Goal: Entertainment & Leisure: Browse casually

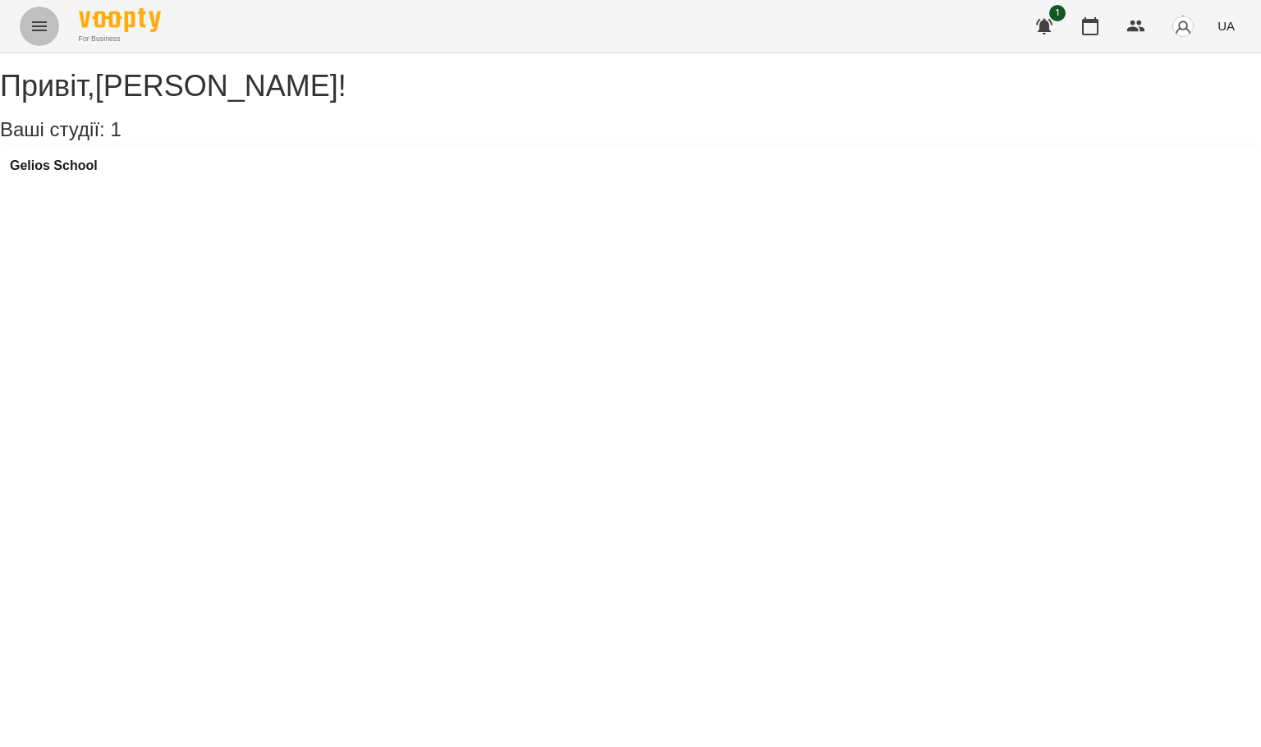
click at [28, 30] on button "Menu" at bounding box center [39, 26] width 39 height 39
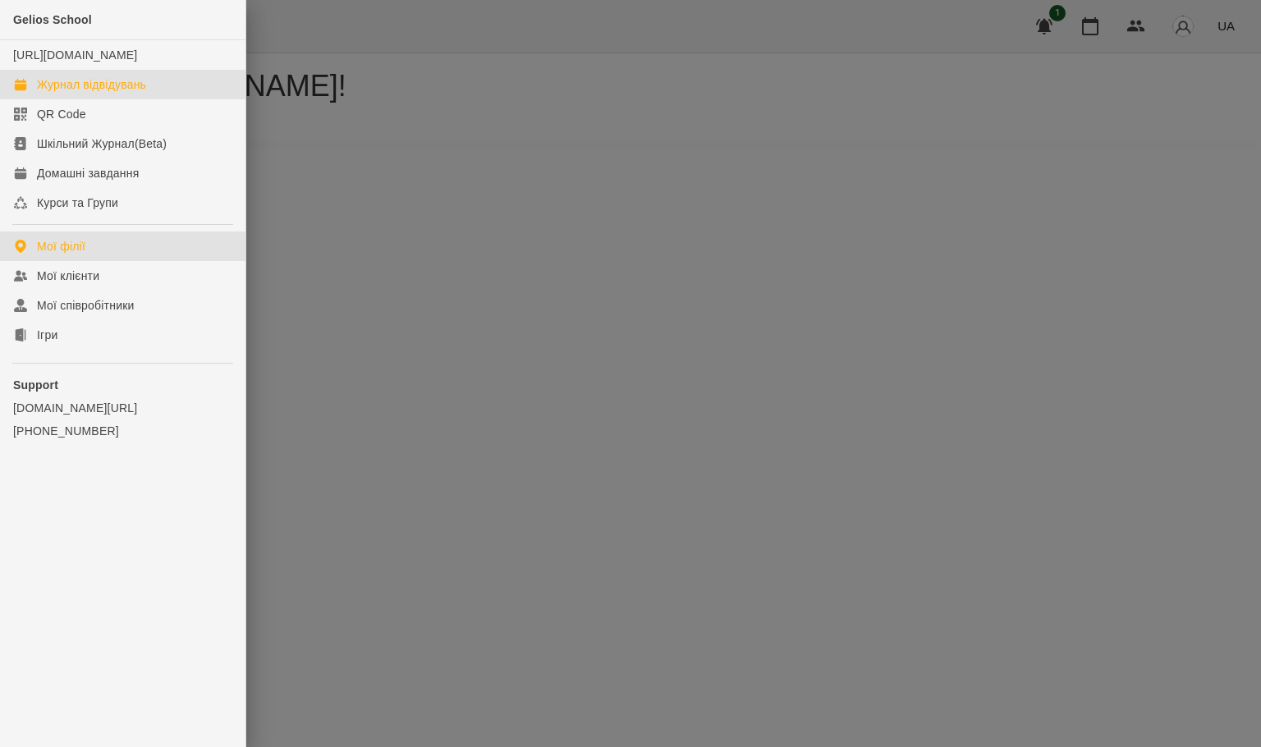
click at [59, 93] on div "Журнал відвідувань" at bounding box center [91, 84] width 109 height 16
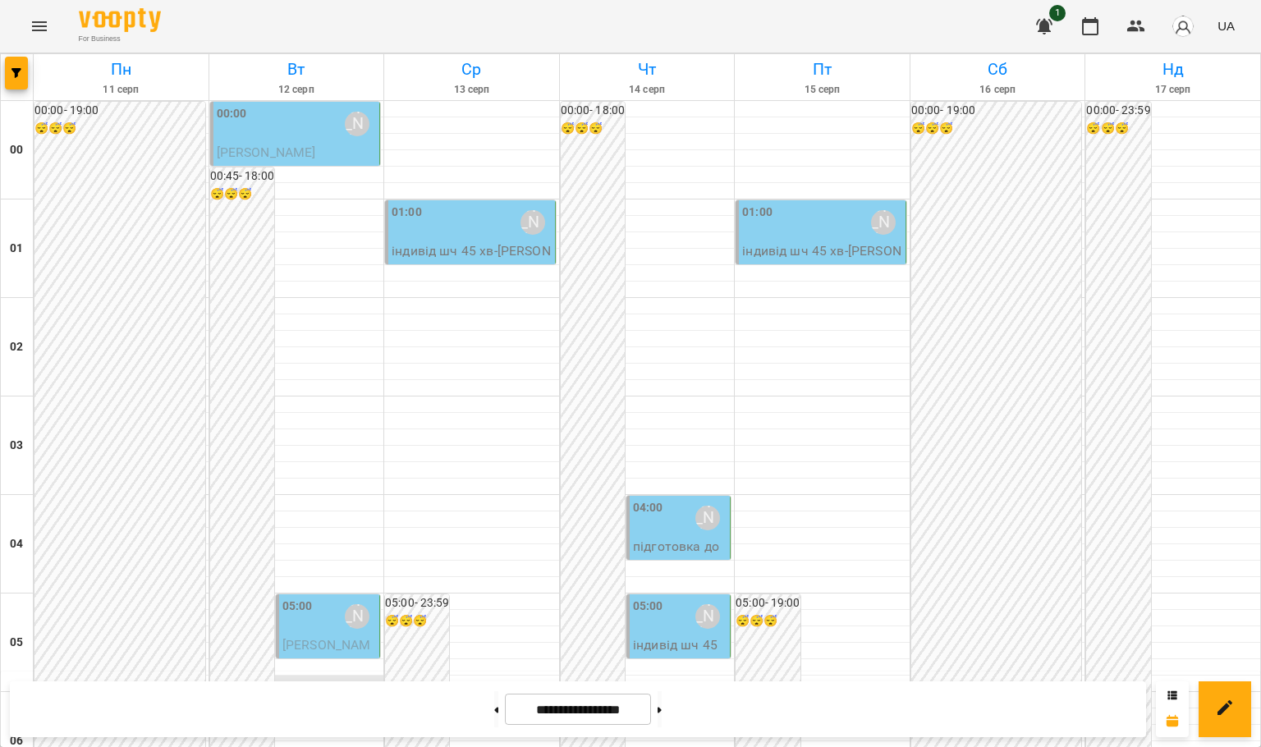
scroll to position [369, 0]
click at [35, 33] on icon "Menu" at bounding box center [40, 26] width 20 height 20
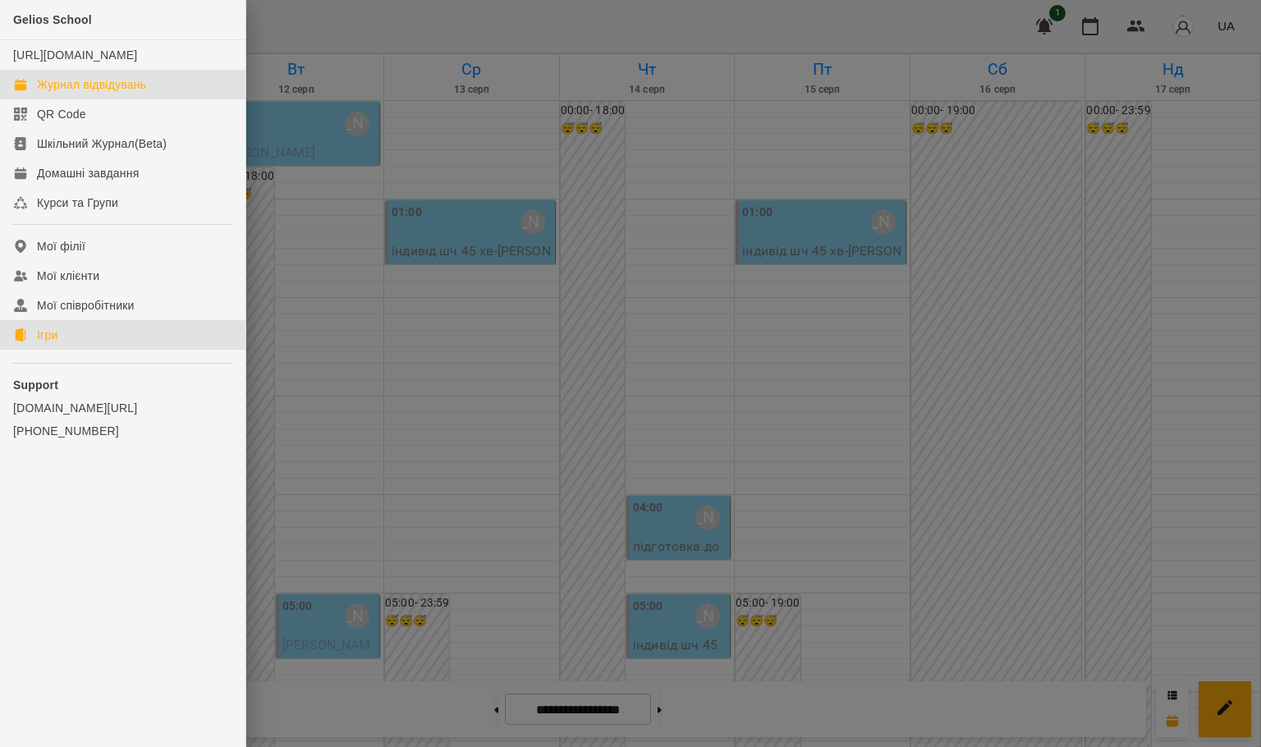
click at [91, 350] on link "Ігри" at bounding box center [122, 335] width 245 height 30
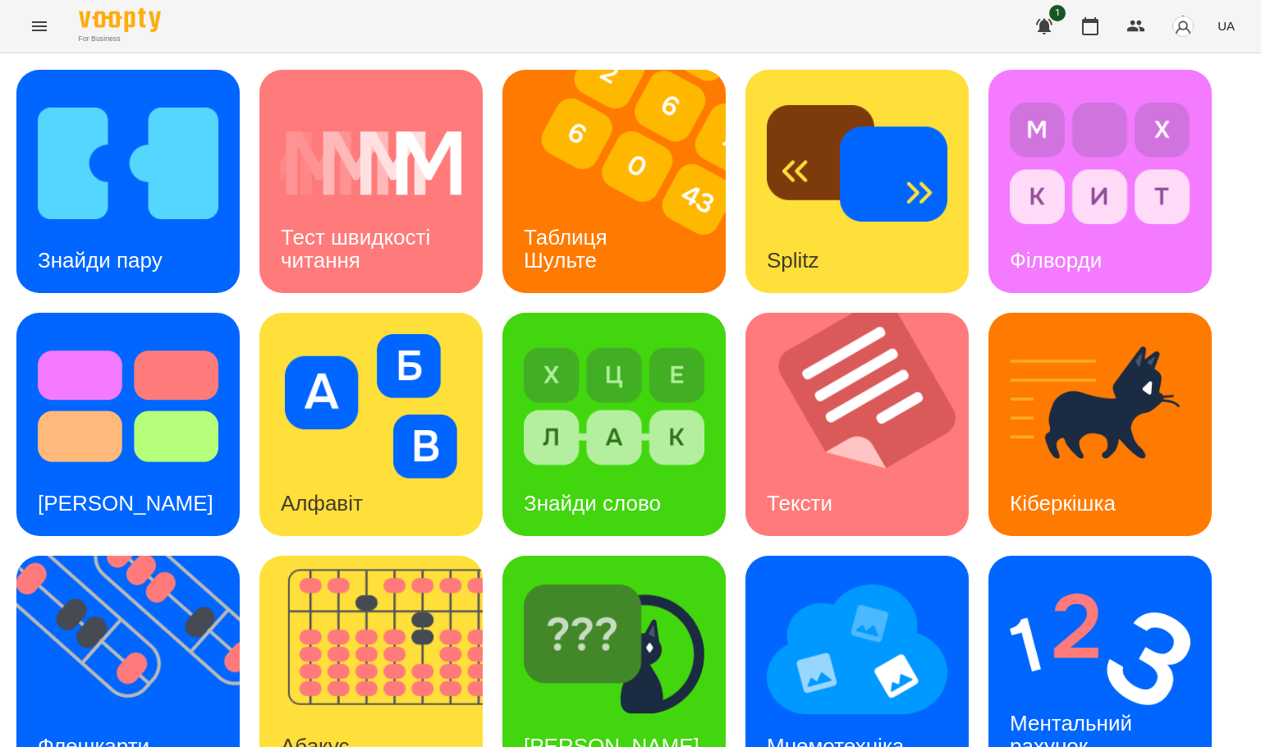
click at [7, 30] on div "For Business 1 UA" at bounding box center [630, 26] width 1261 height 53
click at [106, 156] on img at bounding box center [128, 163] width 181 height 144
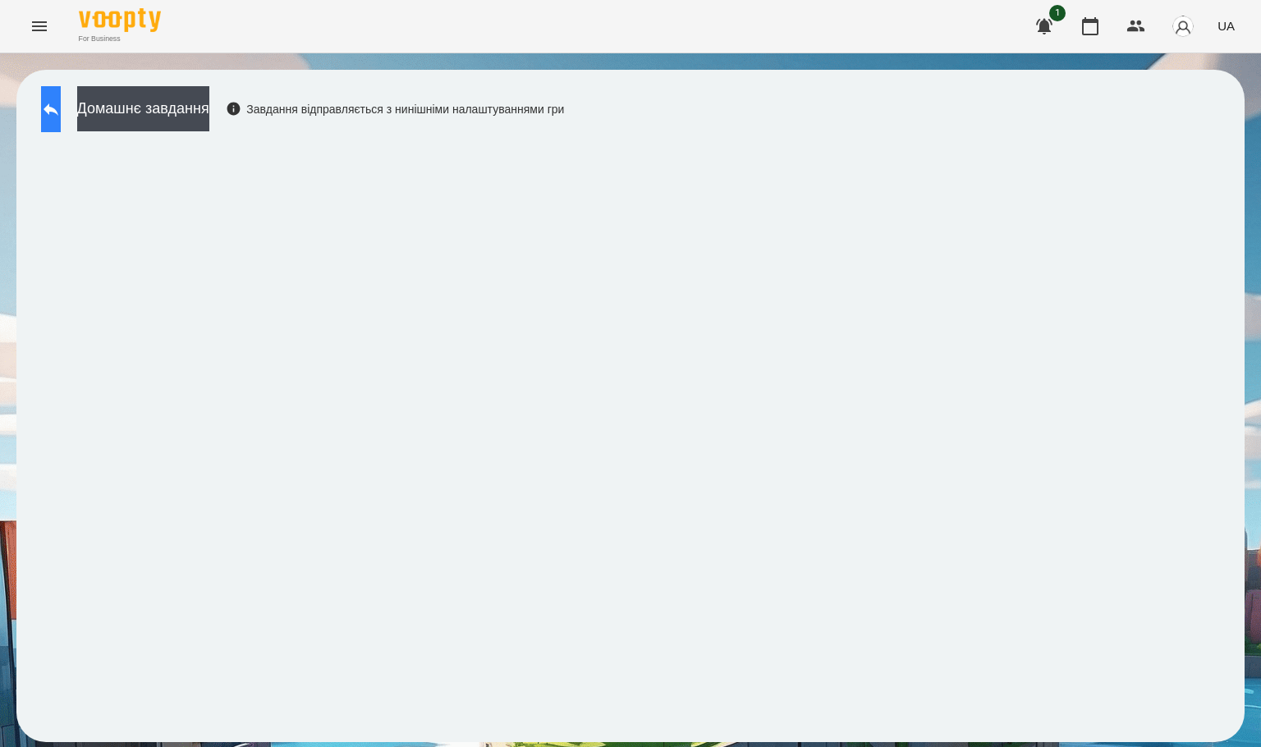
click at [61, 108] on icon at bounding box center [51, 109] width 20 height 20
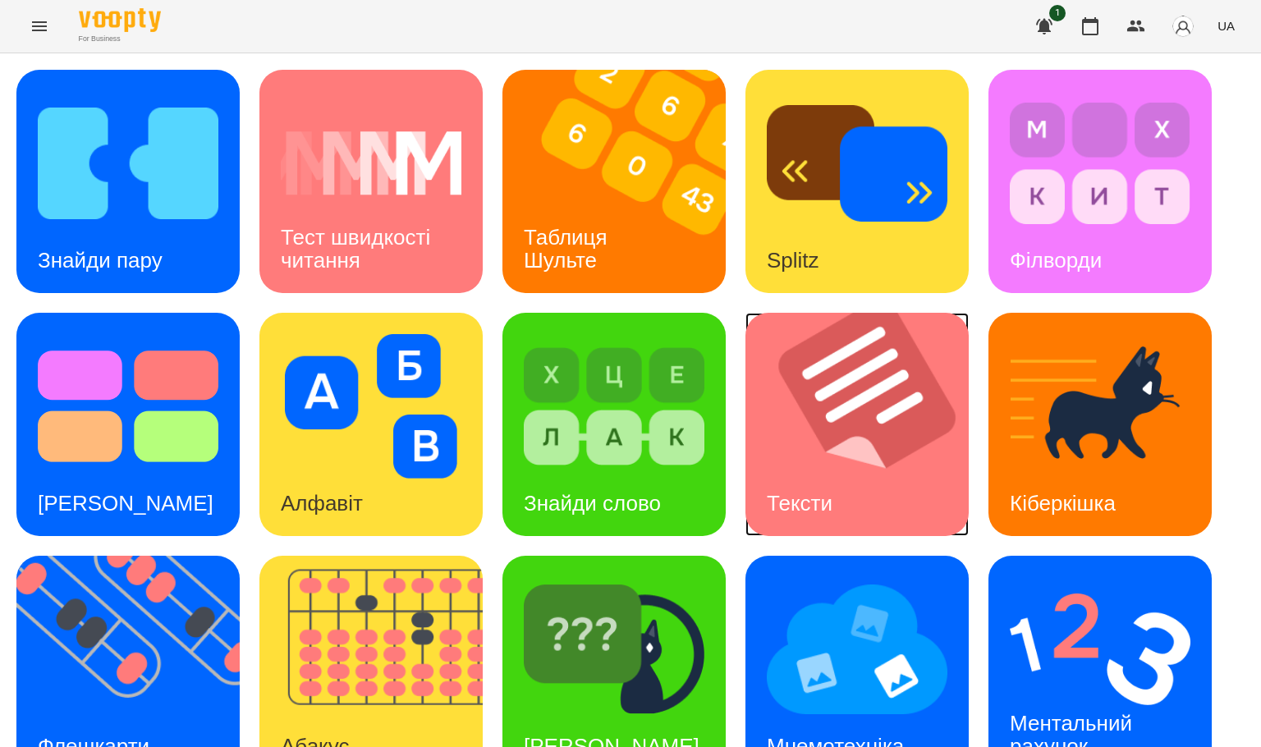
click at [783, 434] on img at bounding box center [867, 424] width 244 height 223
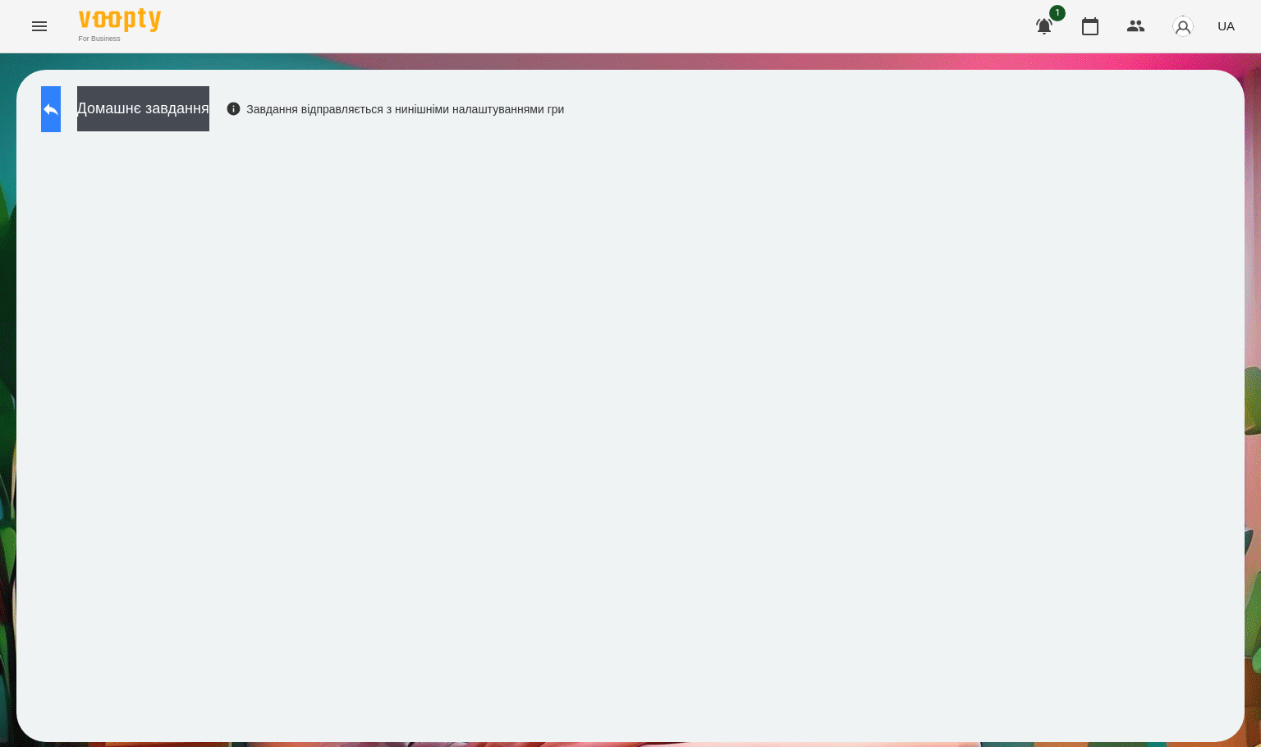
click at [61, 119] on button at bounding box center [51, 109] width 20 height 46
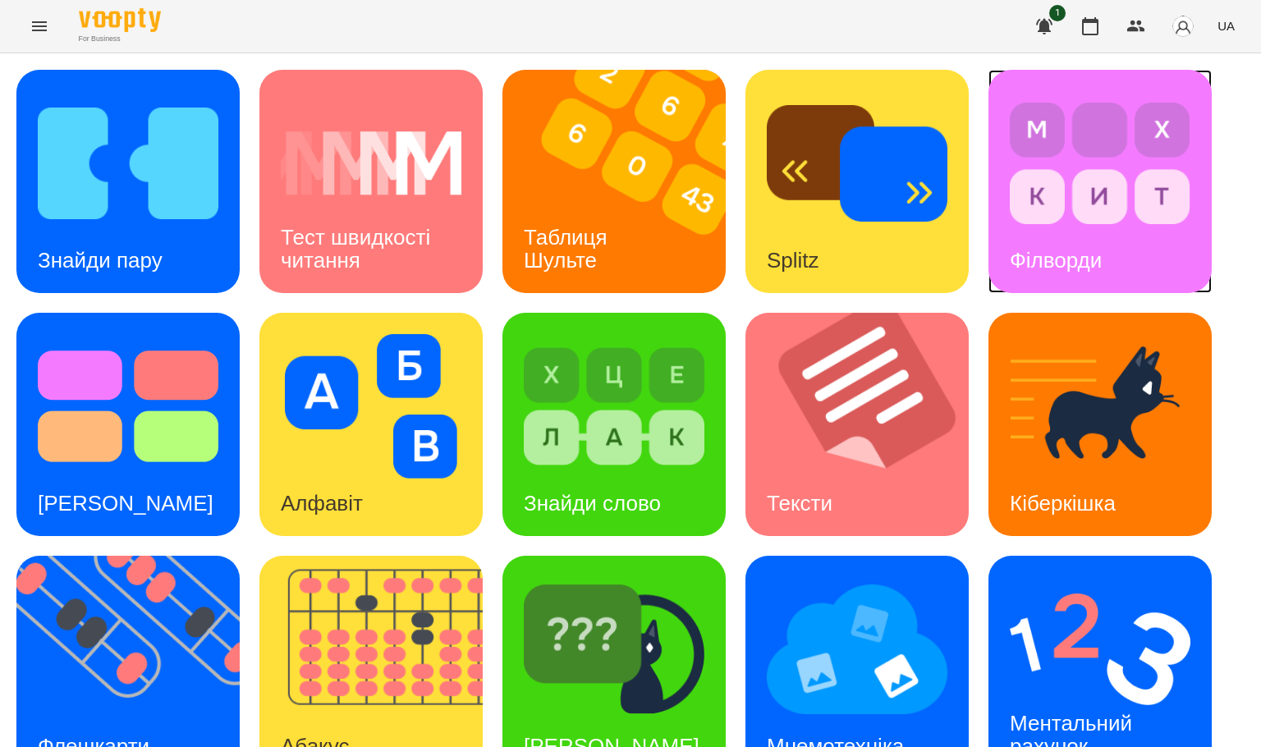
click at [1088, 222] on img at bounding box center [1100, 163] width 181 height 144
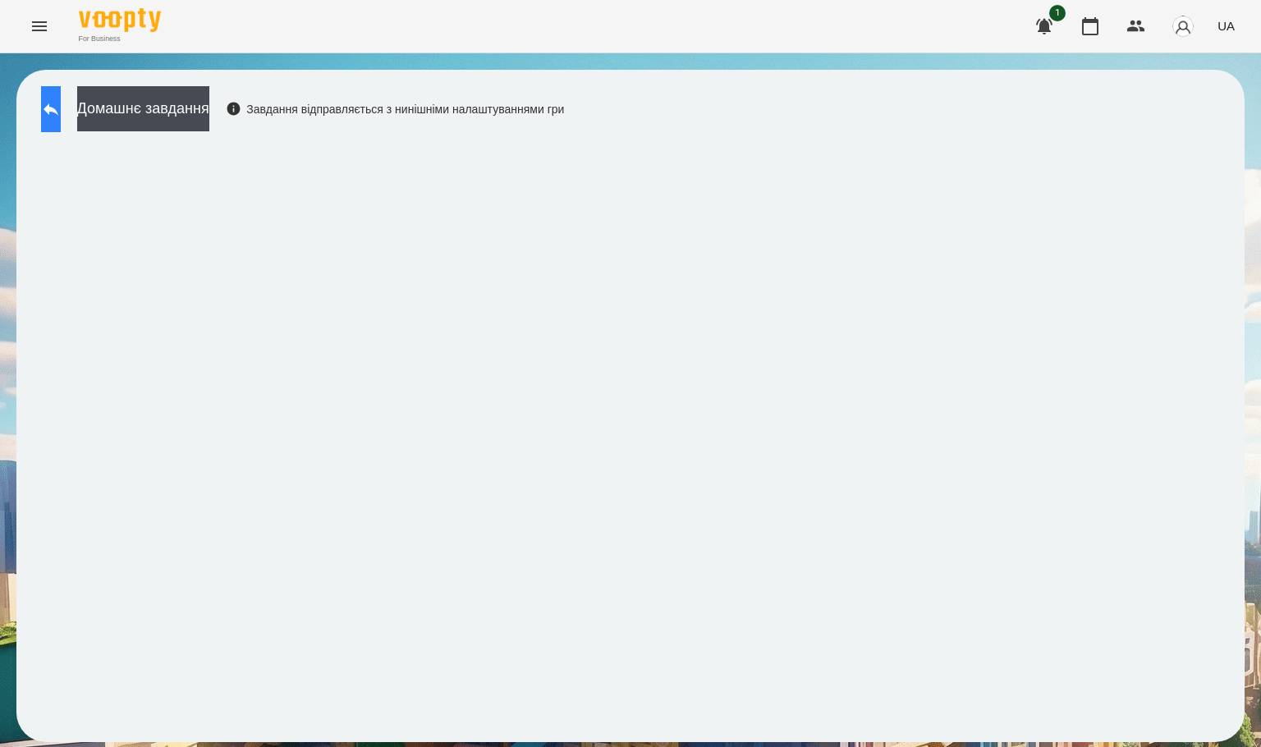
click at [55, 107] on button at bounding box center [51, 109] width 20 height 46
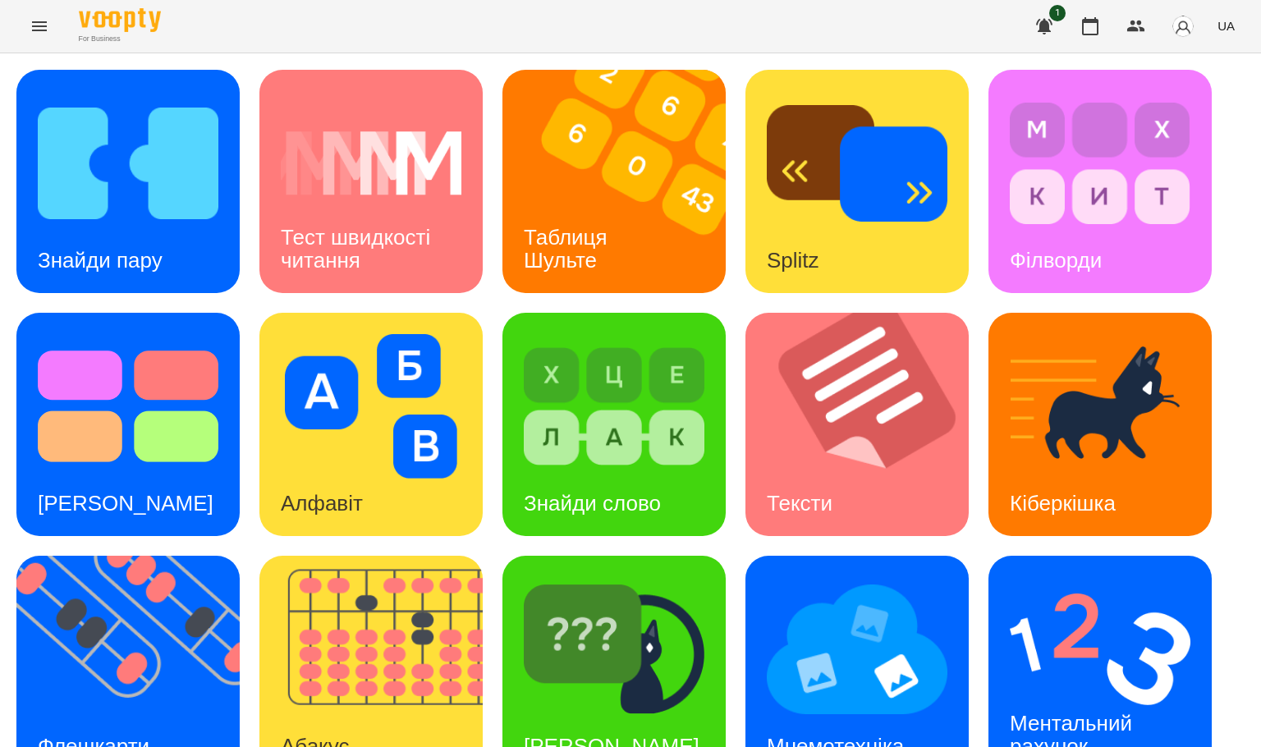
scroll to position [291, 0]
click at [884, 577] on img at bounding box center [857, 649] width 181 height 144
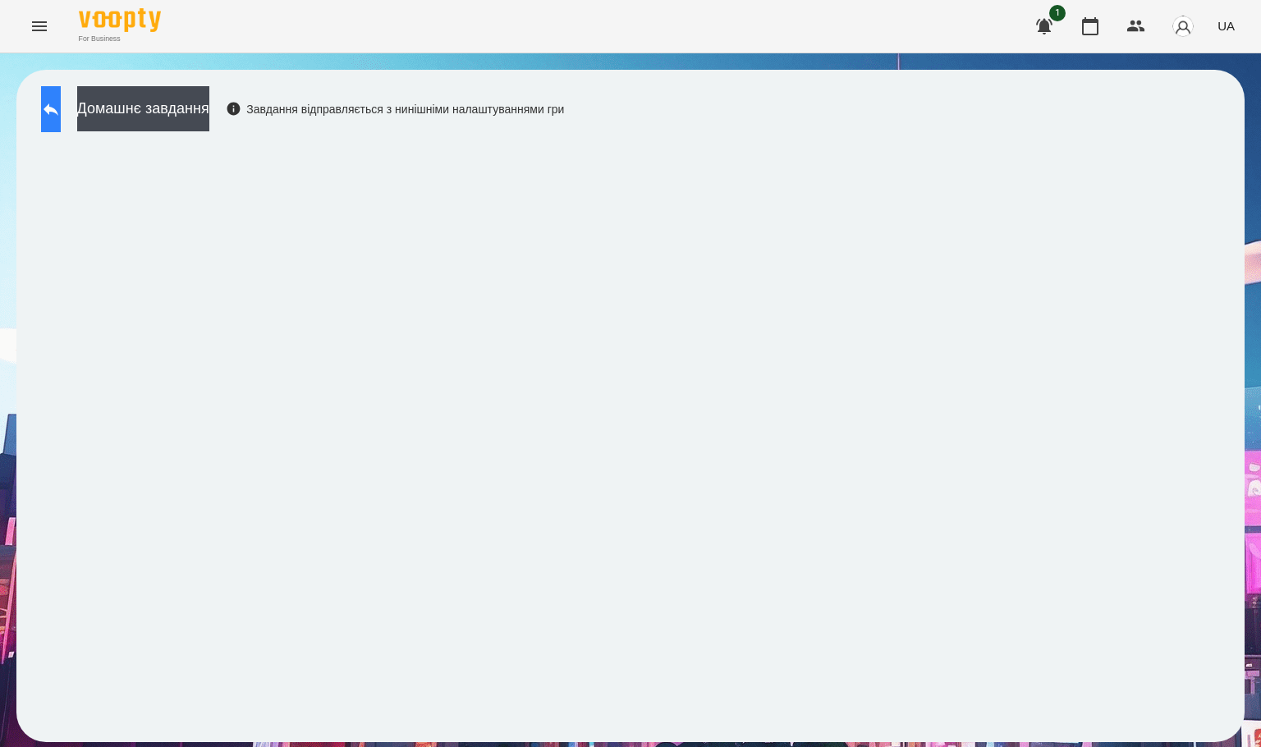
click at [45, 107] on button at bounding box center [51, 109] width 20 height 46
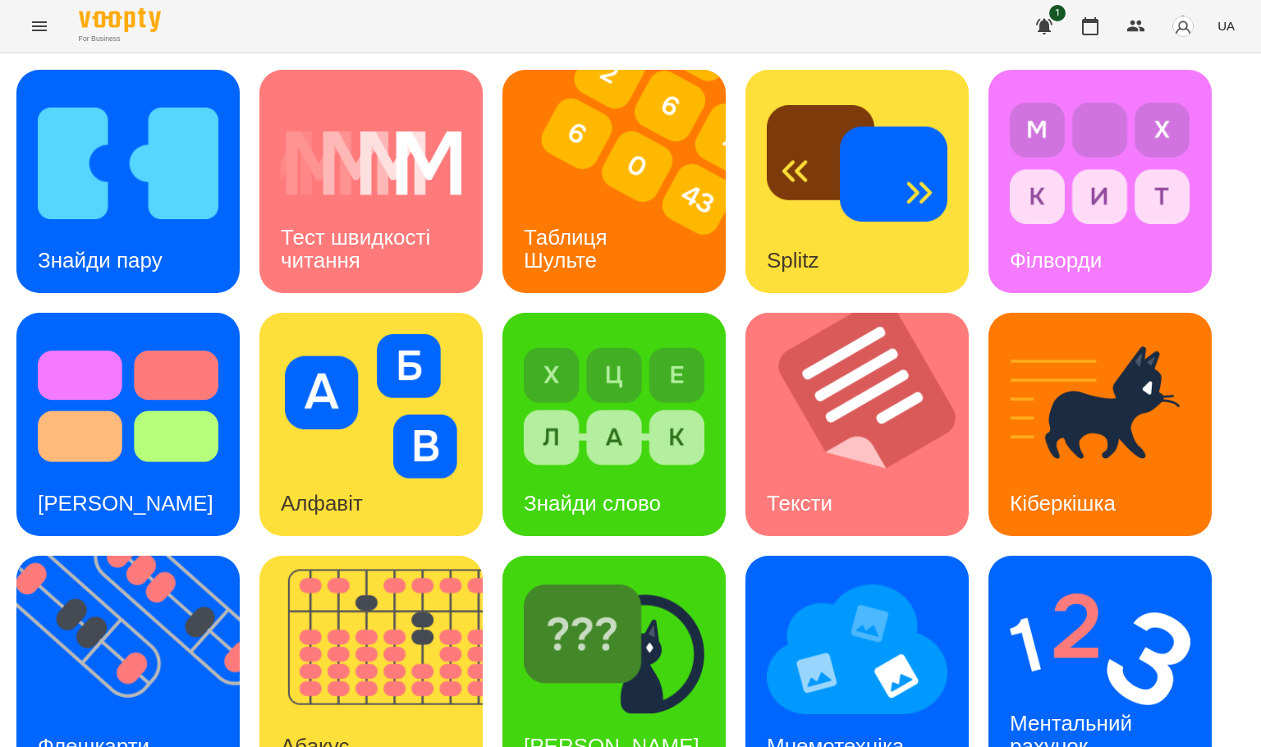
scroll to position [246, 0]
click at [650, 577] on img at bounding box center [614, 649] width 181 height 144
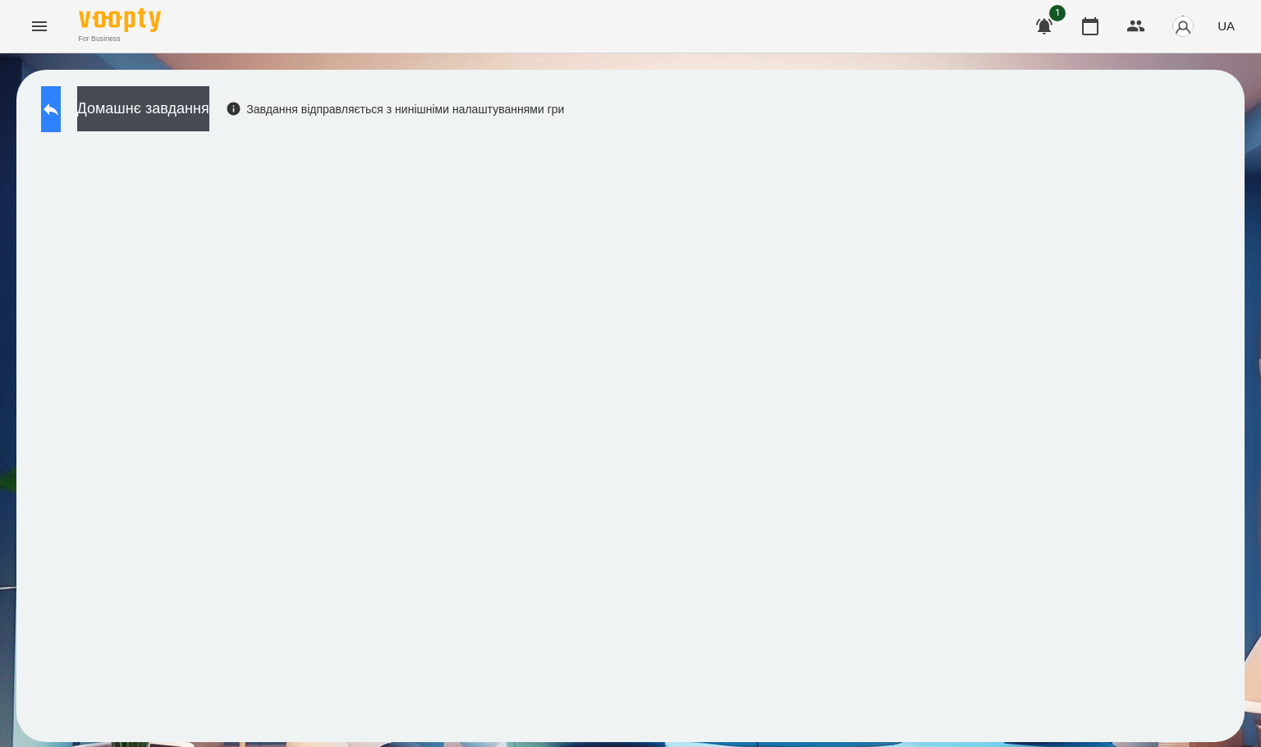
click at [61, 119] on button at bounding box center [51, 109] width 20 height 46
